Goal: Use online tool/utility: Use online tool/utility

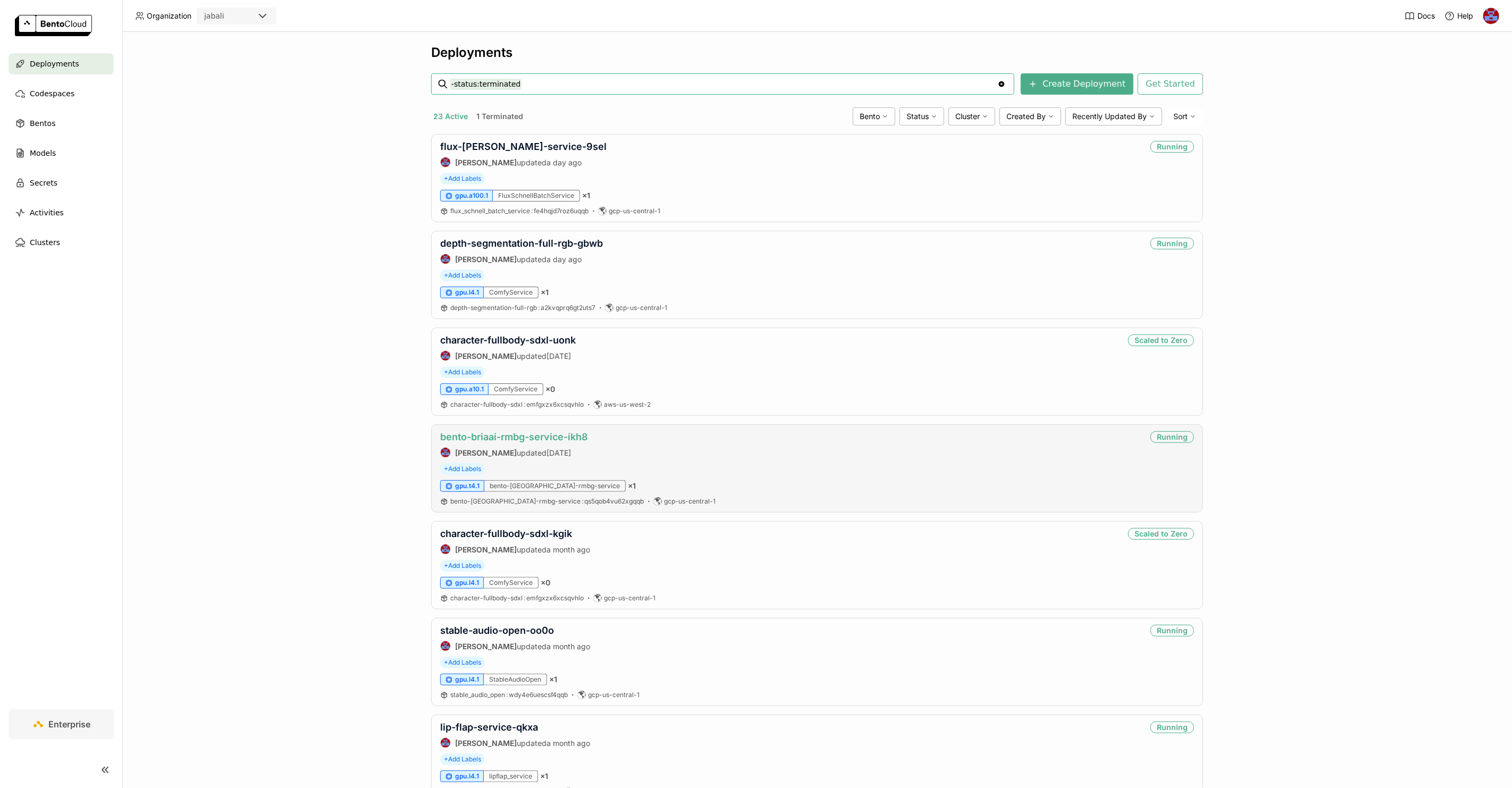
click at [538, 440] on link "bento-briaai-rmbg-service-ikh8" at bounding box center [514, 437] width 148 height 11
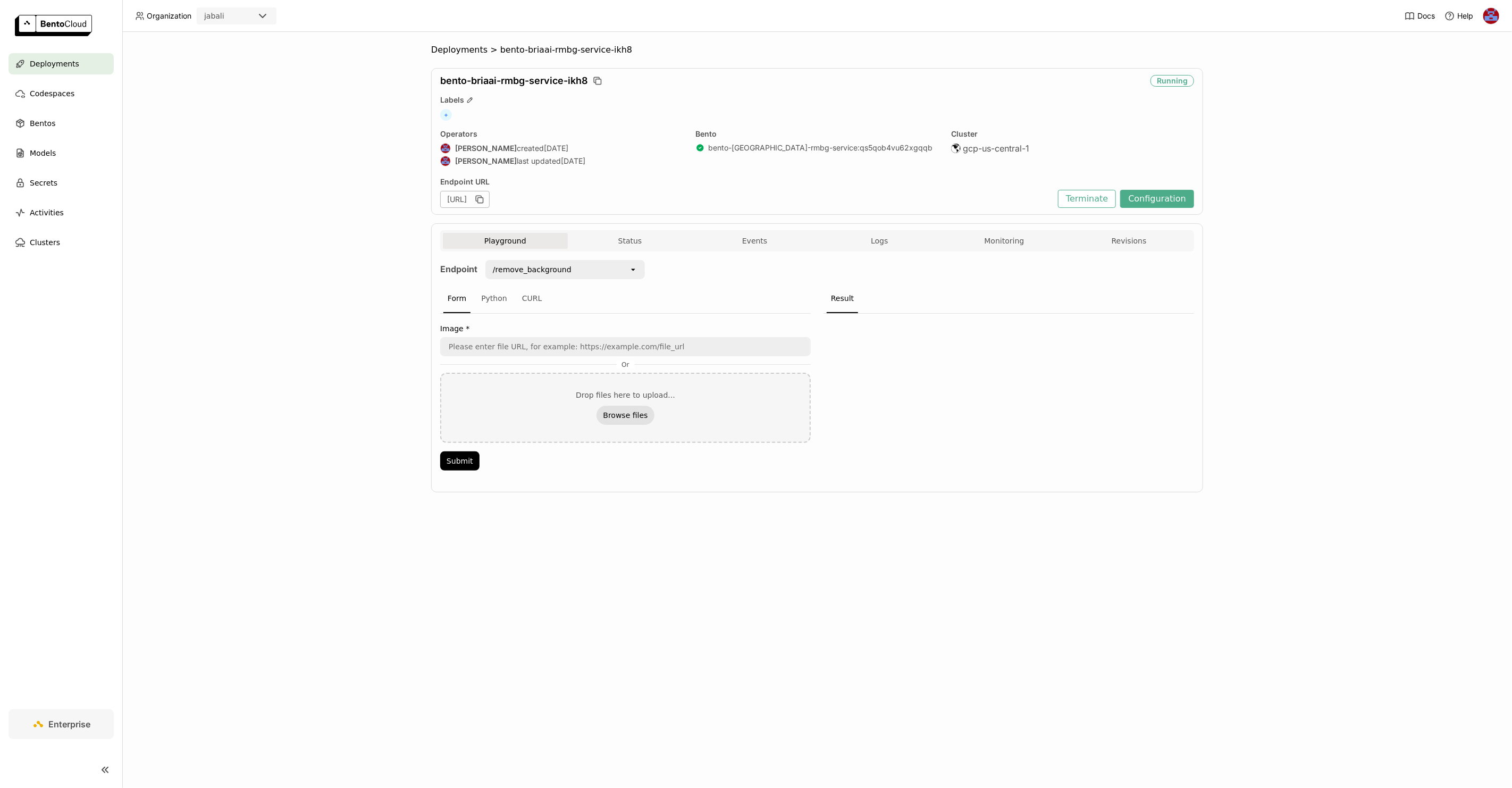
click at [633, 413] on button "Browse files" at bounding box center [625, 415] width 57 height 19
click at [462, 462] on button "Submit" at bounding box center [460, 462] width 40 height 19
click at [1041, 368] on icon "button" at bounding box center [1039, 373] width 10 height 10
click at [657, 389] on icon "Delete" at bounding box center [655, 390] width 10 height 10
click at [621, 414] on button "Browse files" at bounding box center [625, 415] width 57 height 19
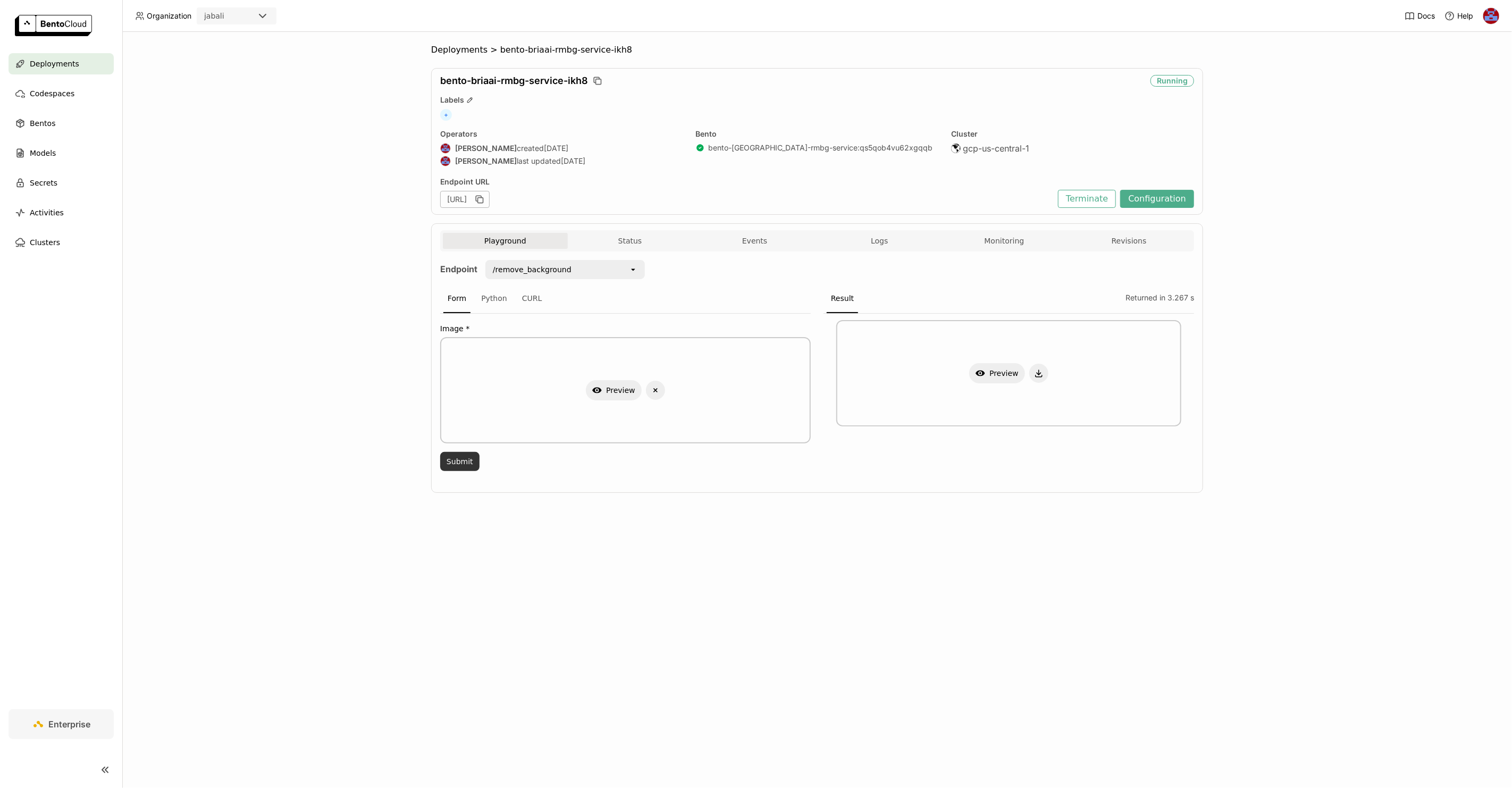
click at [466, 464] on button "Submit" at bounding box center [460, 462] width 40 height 19
click at [1040, 368] on icon "button" at bounding box center [1039, 373] width 10 height 10
